Goal: Obtain resource: Download file/media

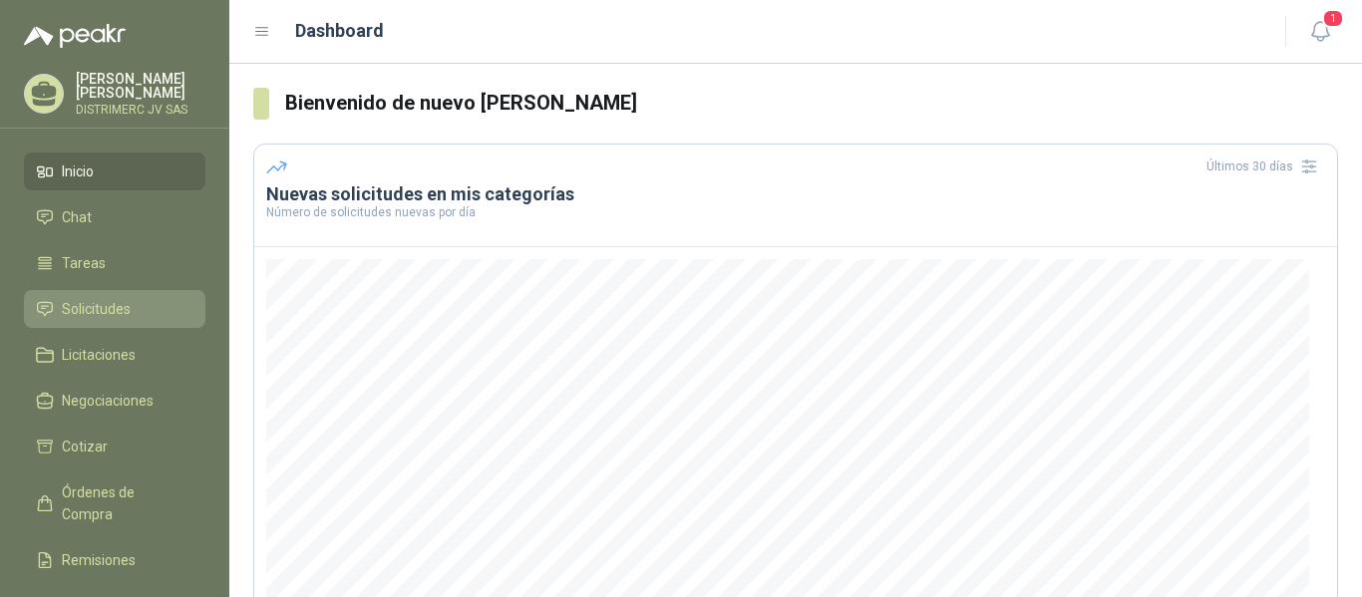
click at [95, 299] on span "Solicitudes" at bounding box center [96, 309] width 69 height 22
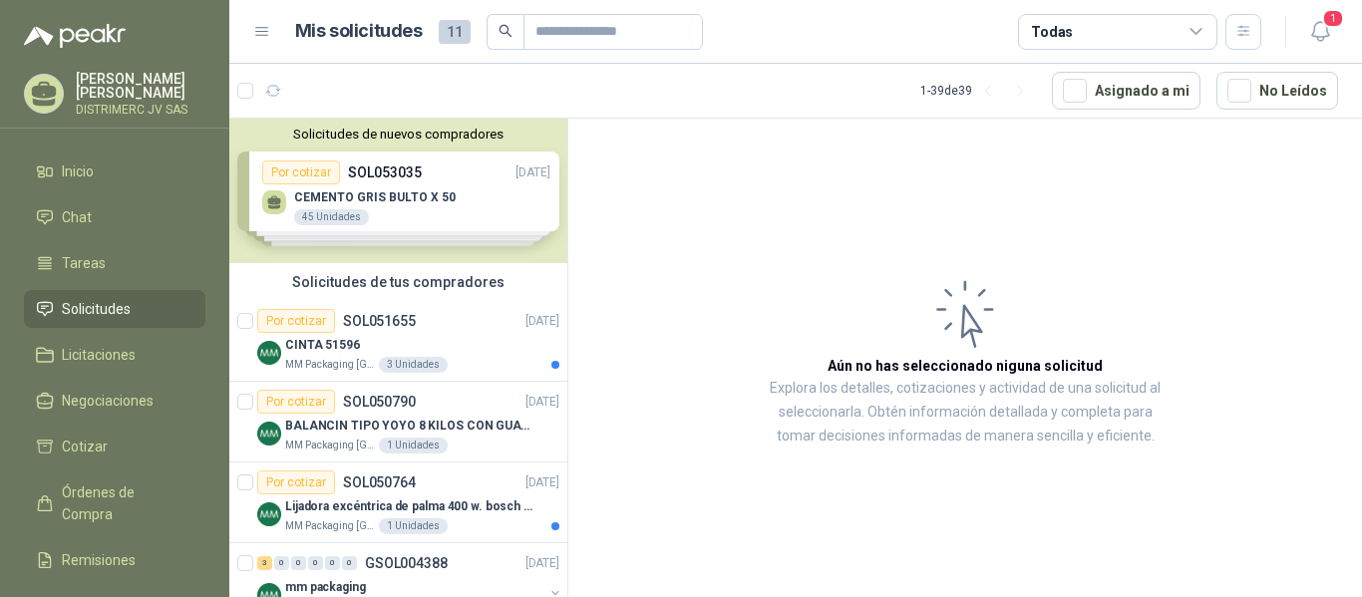
click at [385, 184] on div "Solicitudes de nuevos compradores Por cotizar SOL053035 [DATE] CEMENTO GRIS BUL…" at bounding box center [398, 191] width 338 height 145
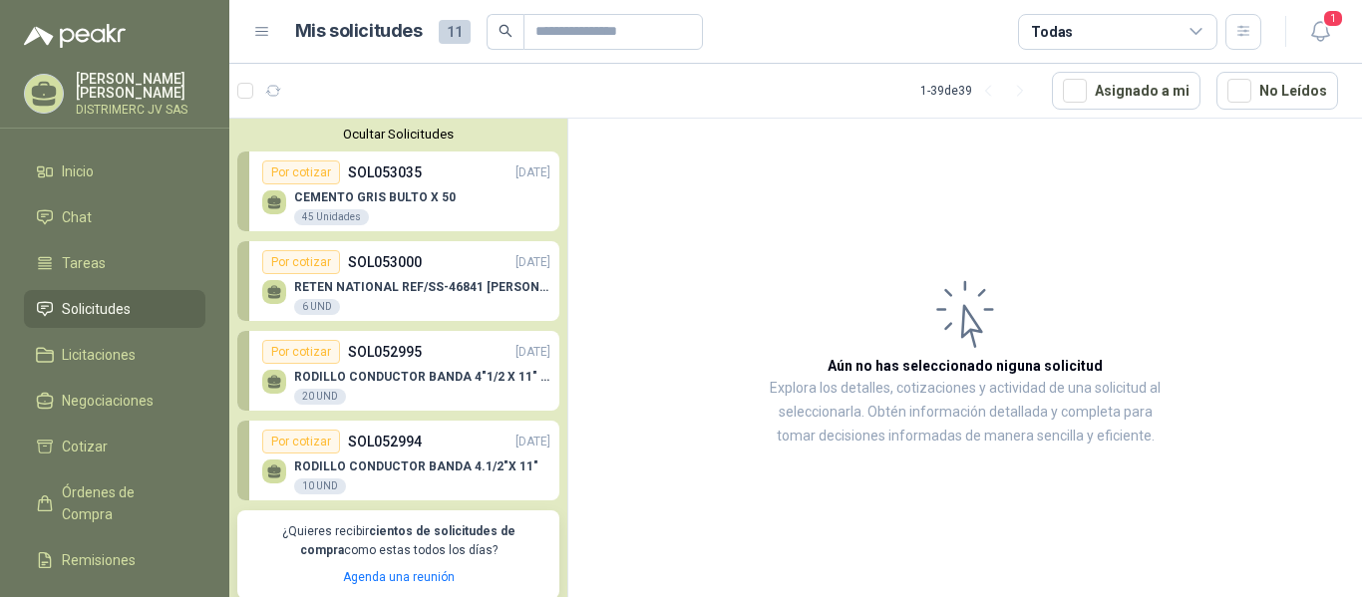
click at [376, 196] on p "CEMENTO GRIS BULTO X 50" at bounding box center [375, 197] width 162 height 14
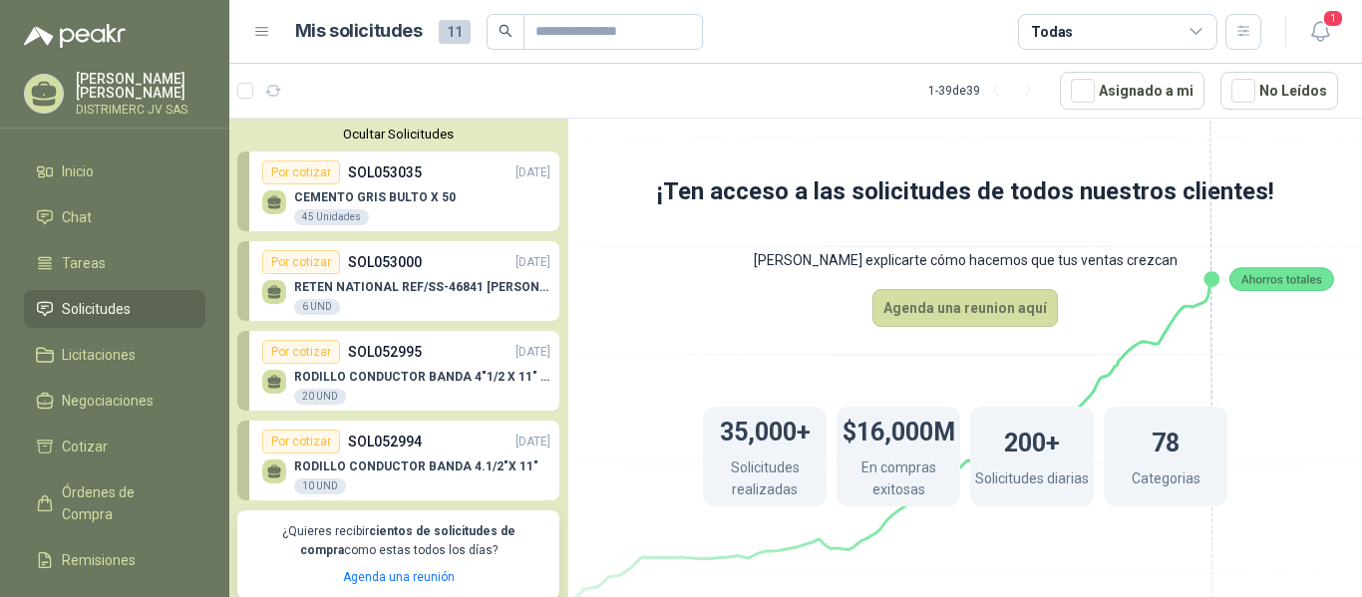
click at [380, 174] on p "SOL053035" at bounding box center [385, 173] width 74 height 22
click at [401, 272] on p "SOL053000" at bounding box center [385, 262] width 74 height 22
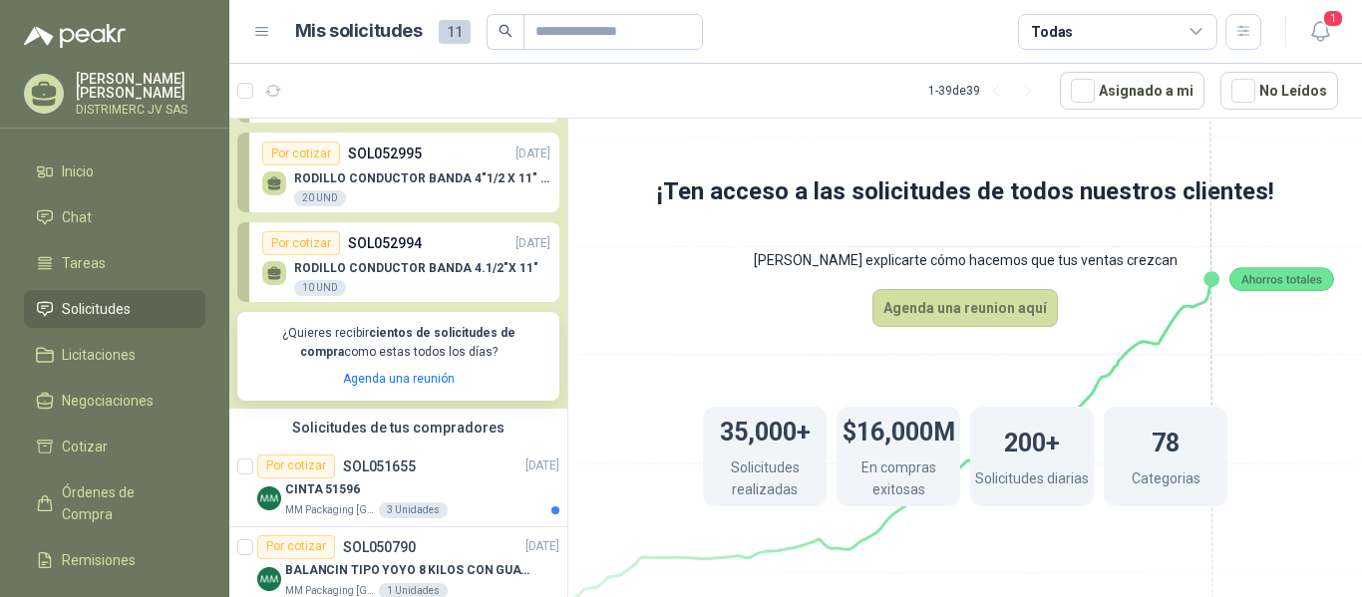
scroll to position [328, 0]
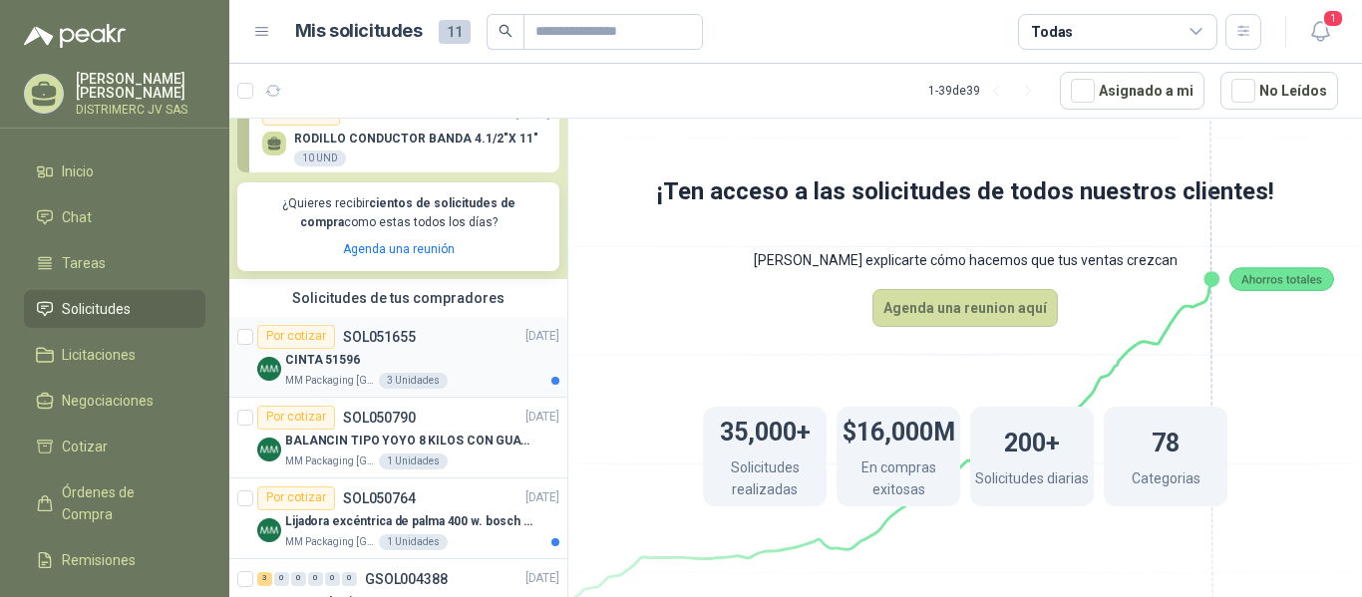
click at [344, 358] on p "CINTA 51596" at bounding box center [322, 360] width 75 height 19
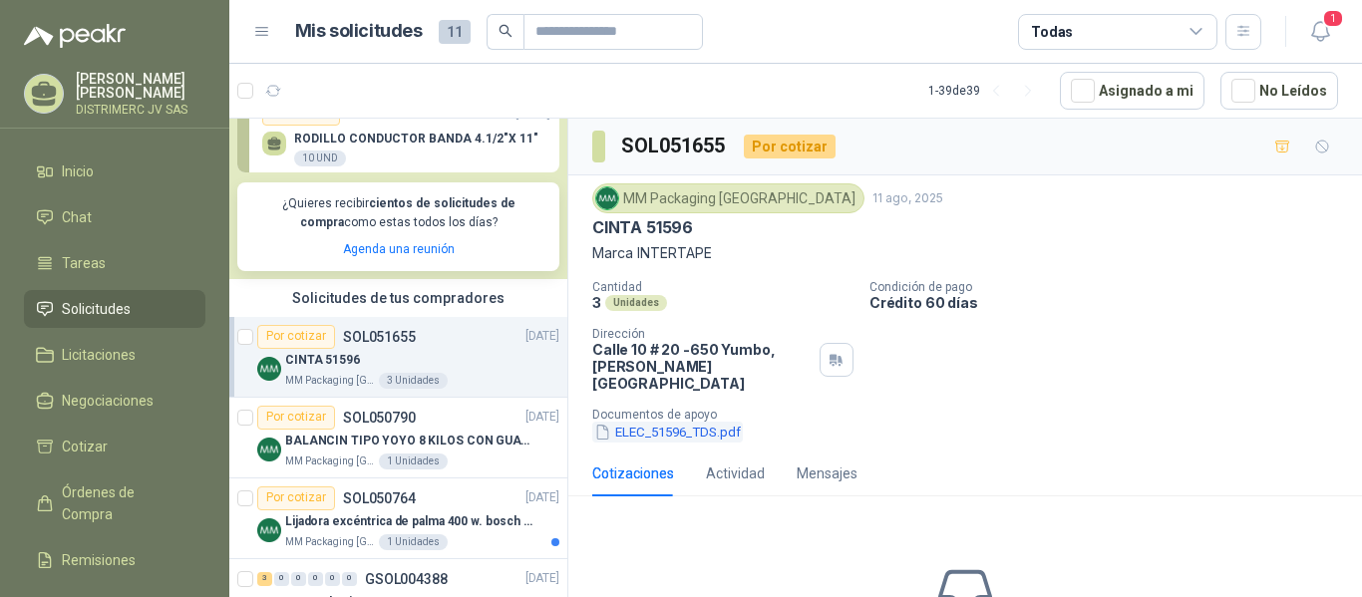
click at [665, 422] on button "ELEC_51596_TDS.pdf" at bounding box center [667, 432] width 151 height 21
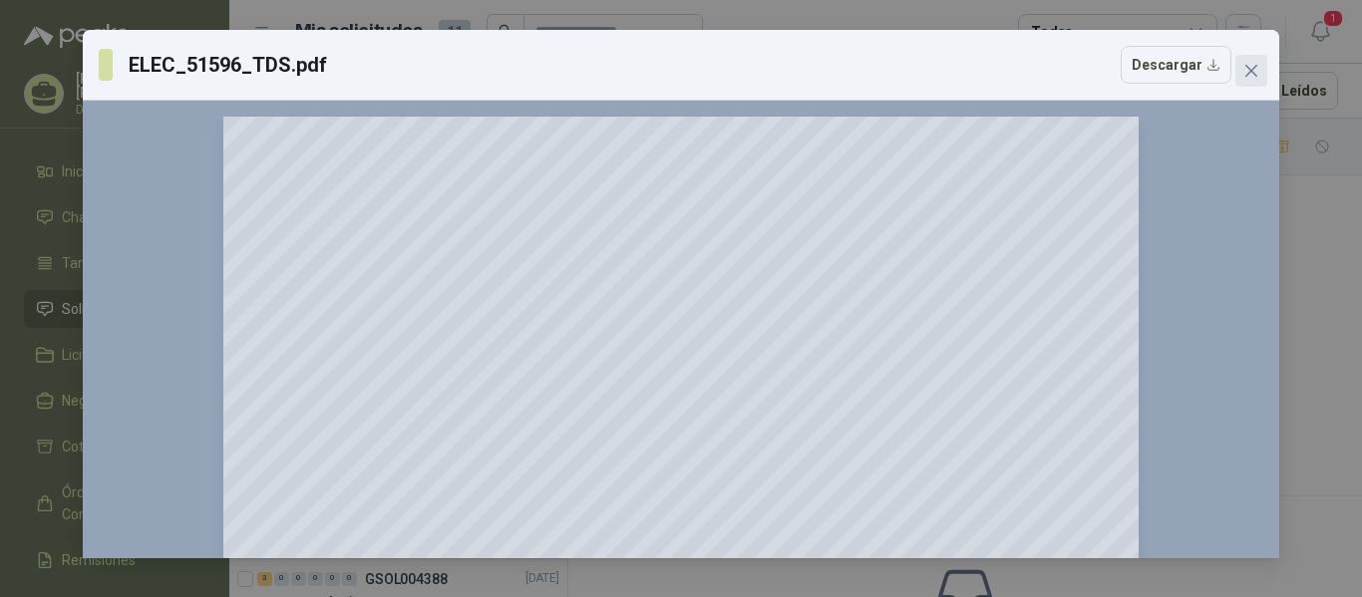
click at [1253, 67] on icon "close" at bounding box center [1251, 71] width 16 height 16
